Goal: Task Accomplishment & Management: Manage account settings

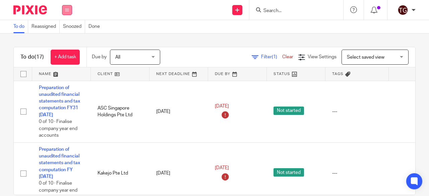
click at [70, 11] on button at bounding box center [67, 10] width 10 height 10
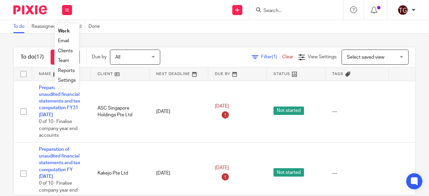
click at [68, 80] on link "Settings" at bounding box center [67, 80] width 18 height 5
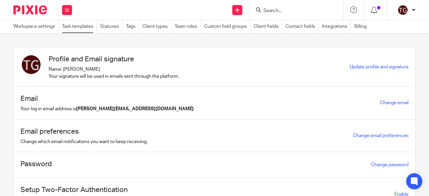
click at [76, 29] on link "Task templates" at bounding box center [79, 26] width 35 height 13
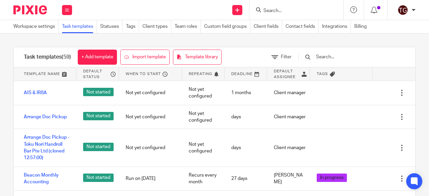
click at [335, 56] on input "text" at bounding box center [354, 56] width 78 height 7
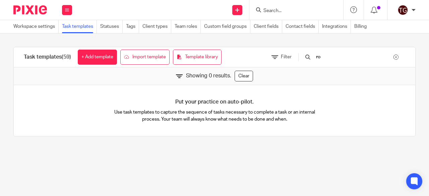
type input "r"
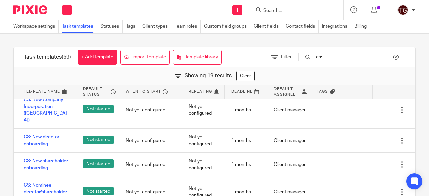
scroll to position [302, 0]
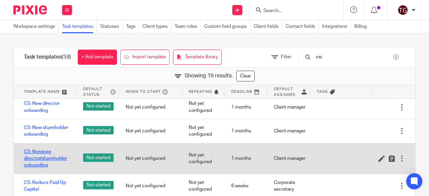
type input "cs:"
click at [35, 159] on link "CS: Nominee director/shareholder onboarding" at bounding box center [47, 158] width 46 height 20
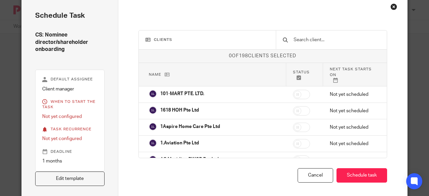
scroll to position [34, 0]
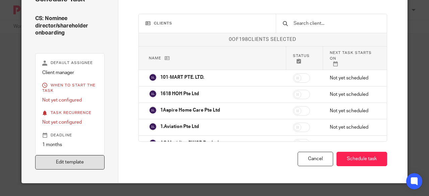
drag, startPoint x: 71, startPoint y: 162, endPoint x: 78, endPoint y: 160, distance: 6.9
click at [72, 162] on link "Edit template" at bounding box center [69, 162] width 69 height 14
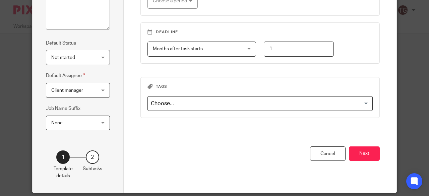
scroll to position [130, 0]
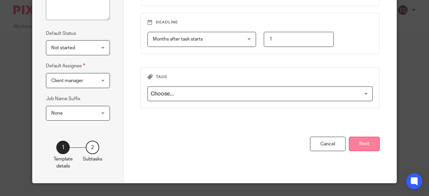
click at [362, 144] on button "Next" at bounding box center [364, 144] width 31 height 14
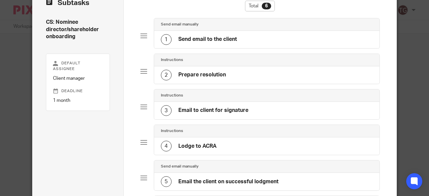
scroll to position [0, 0]
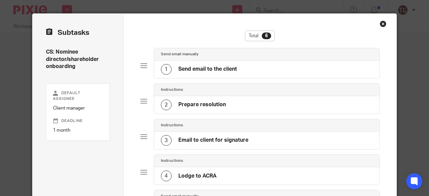
click at [215, 71] on h4 "Send email to the client" at bounding box center [207, 69] width 59 height 7
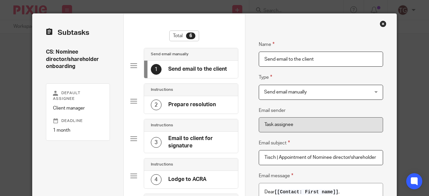
click at [172, 105] on h4 "Prepare resolution" at bounding box center [192, 104] width 48 height 7
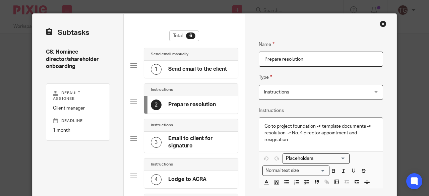
click at [188, 141] on h4 "Email to client for signature" at bounding box center [199, 142] width 63 height 14
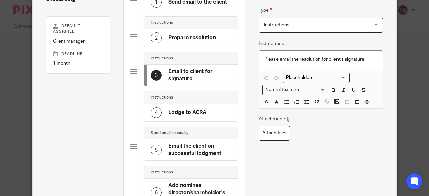
scroll to position [34, 0]
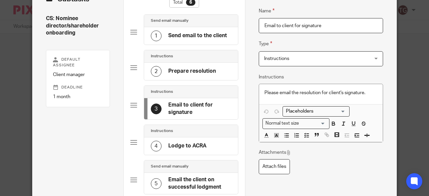
drag, startPoint x: 184, startPoint y: 144, endPoint x: 190, endPoint y: 142, distance: 5.7
click at [184, 144] on h4 "Lodge to ACRA" at bounding box center [187, 145] width 38 height 7
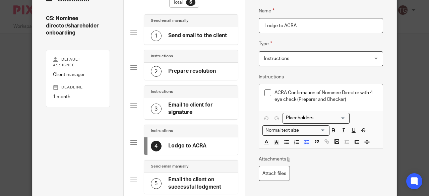
scroll to position [67, 0]
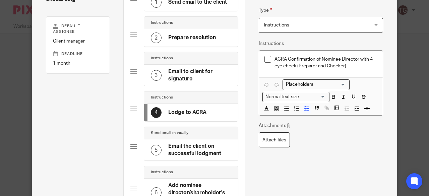
click at [189, 145] on h4 "Email the client on successful lodgment" at bounding box center [199, 150] width 63 height 14
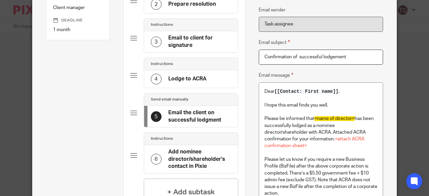
scroll to position [134, 0]
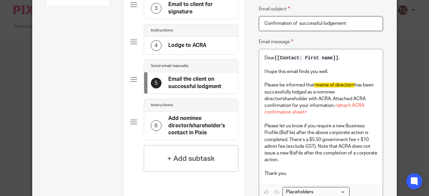
click at [177, 125] on h4 "Add nominee director/shareholder's contact in Pixie" at bounding box center [199, 125] width 63 height 21
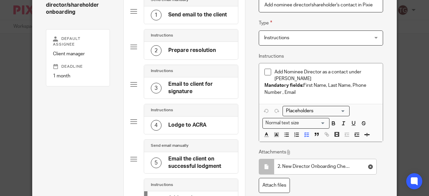
scroll to position [0, 0]
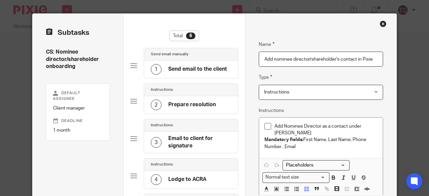
click at [381, 23] on div "Close this dialog window" at bounding box center [383, 23] width 7 height 7
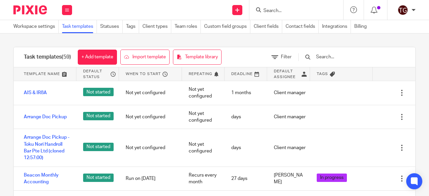
click at [296, 9] on input "Search" at bounding box center [293, 11] width 60 height 6
type input "i"
click at [335, 55] on input "text" at bounding box center [354, 56] width 78 height 7
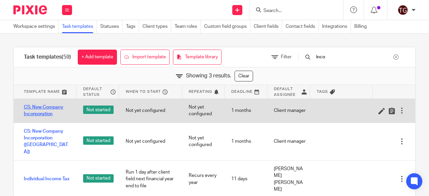
type input "inco"
click at [47, 113] on link "CS: New Company Incorporation" at bounding box center [47, 111] width 46 height 14
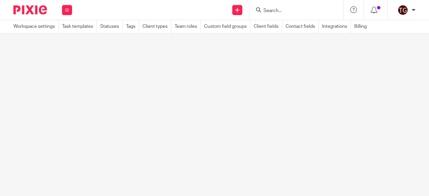
scroll to position [47, 0]
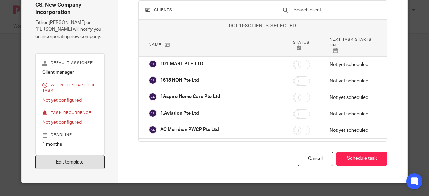
click at [88, 162] on link "Edit template" at bounding box center [69, 162] width 69 height 14
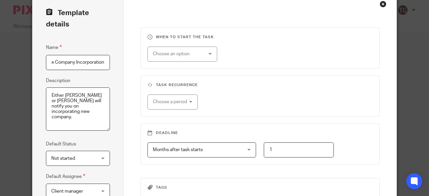
scroll to position [130, 0]
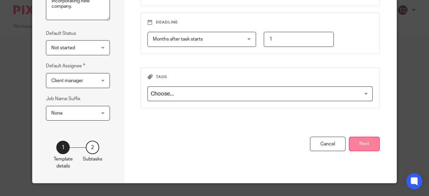
click at [356, 139] on button "Next" at bounding box center [364, 144] width 31 height 14
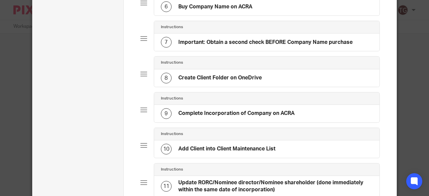
scroll to position [264, 0]
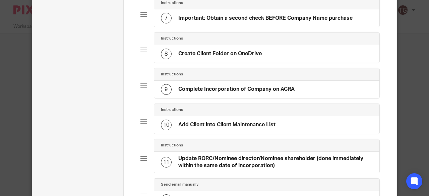
click at [233, 155] on h4 "Update RORC/Nominee director/Nominee shareholder (done immediately within the s…" at bounding box center [275, 162] width 195 height 14
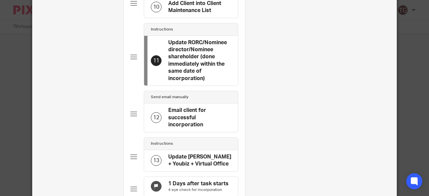
scroll to position [436, 0]
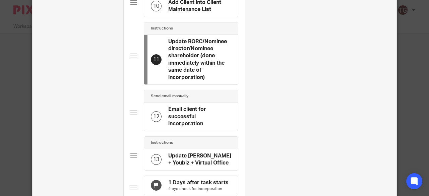
click at [182, 118] on h4 "Email client for successful incorporation" at bounding box center [199, 116] width 63 height 21
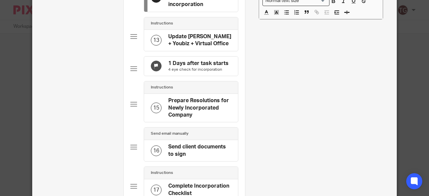
scroll to position [570, 0]
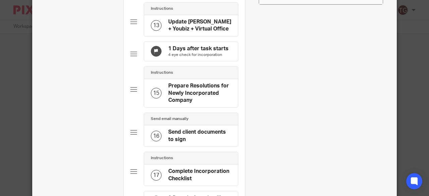
click at [184, 96] on h4 "Prepare Resolutions for Newly Incorporated Company" at bounding box center [199, 92] width 63 height 21
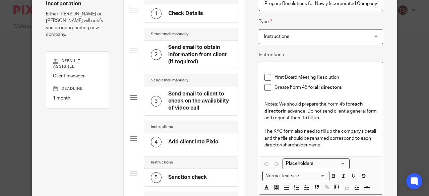
scroll to position [101, 0]
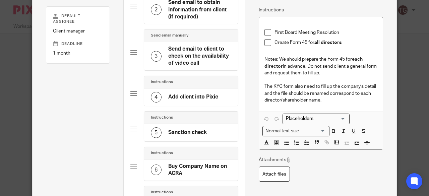
click at [191, 131] on h4 "Sanction check" at bounding box center [187, 132] width 39 height 7
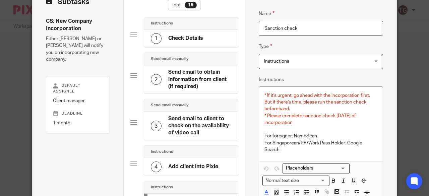
scroll to position [0, 0]
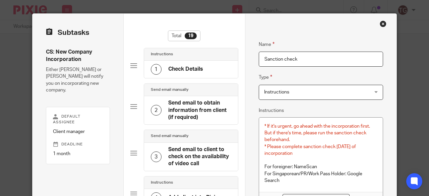
click at [381, 23] on div "Close this dialog window" at bounding box center [383, 23] width 7 height 7
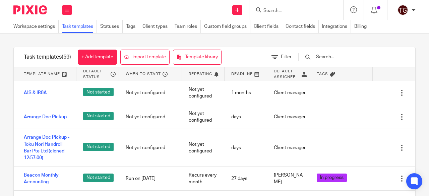
click at [336, 56] on input "text" at bounding box center [354, 56] width 78 height 7
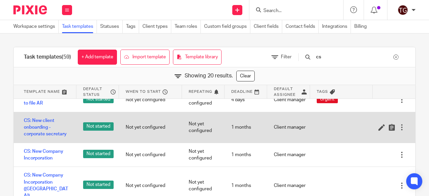
scroll to position [201, 0]
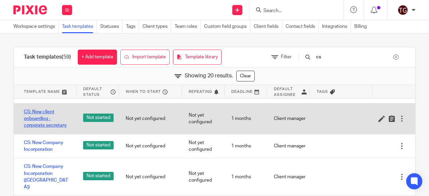
type input "cs"
drag, startPoint x: 52, startPoint y: 124, endPoint x: 68, endPoint y: 121, distance: 16.3
click at [52, 124] on link "CS: New client onboarding - corporate secretary" at bounding box center [47, 119] width 46 height 20
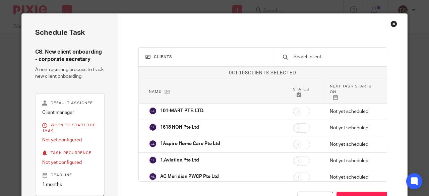
scroll to position [13, 0]
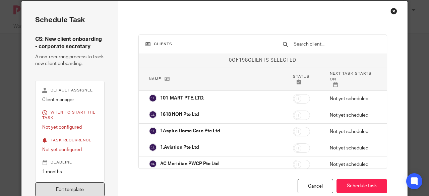
click at [93, 186] on link "Edit template" at bounding box center [69, 189] width 69 height 14
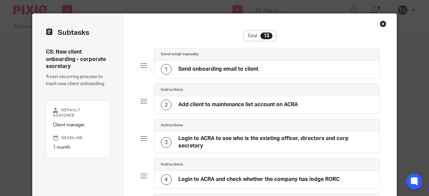
click at [223, 178] on h4 "Login to ACRA and check whether the company has lodge RORC" at bounding box center [258, 179] width 161 height 7
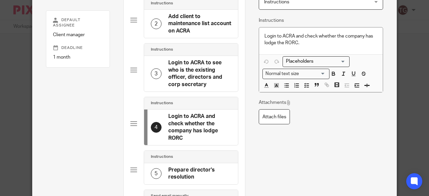
scroll to position [101, 0]
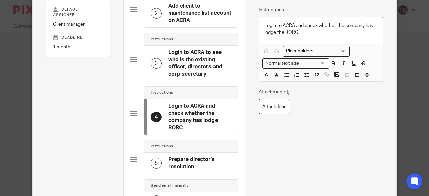
click at [182, 160] on h4 "Prepare director's resolution" at bounding box center [199, 163] width 63 height 14
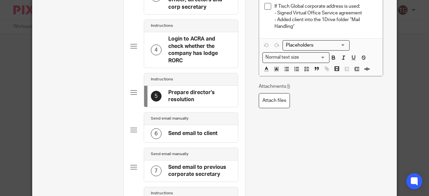
scroll to position [201, 0]
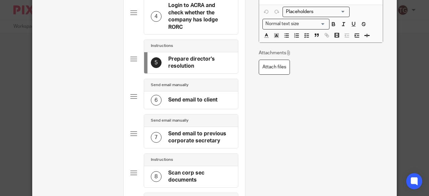
click at [181, 99] on h4 "Send email to client" at bounding box center [192, 100] width 49 height 7
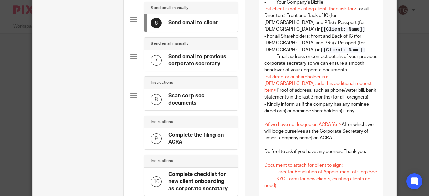
scroll to position [268, 0]
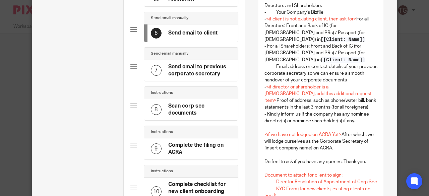
click at [185, 70] on h4 "Send email to previous corporate secretary" at bounding box center [199, 70] width 63 height 14
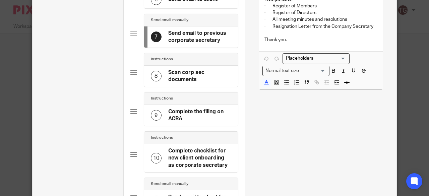
scroll to position [369, 0]
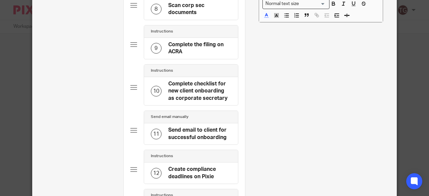
click at [188, 132] on h4 "Send email to client for successful onboarding" at bounding box center [199, 134] width 63 height 14
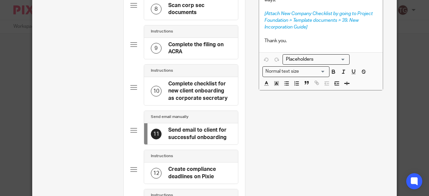
scroll to position [436, 0]
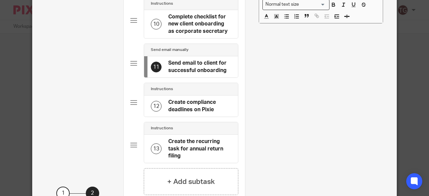
click at [182, 144] on h4 "Create the recurring task for annual return filing" at bounding box center [199, 148] width 63 height 21
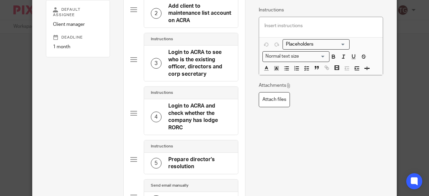
scroll to position [0, 0]
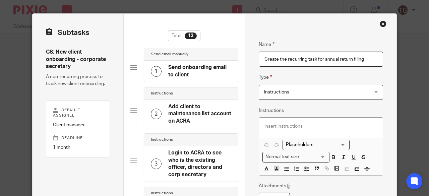
click at [380, 24] on div "Close this dialog window" at bounding box center [383, 23] width 7 height 7
